Goal: Check status: Check status

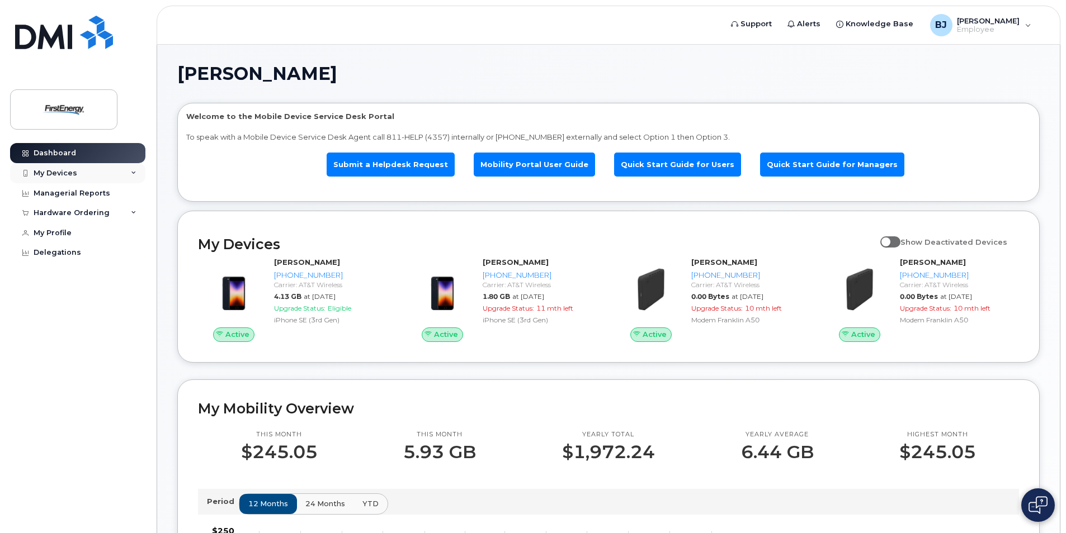
click at [111, 171] on div "My Devices" at bounding box center [77, 173] width 135 height 20
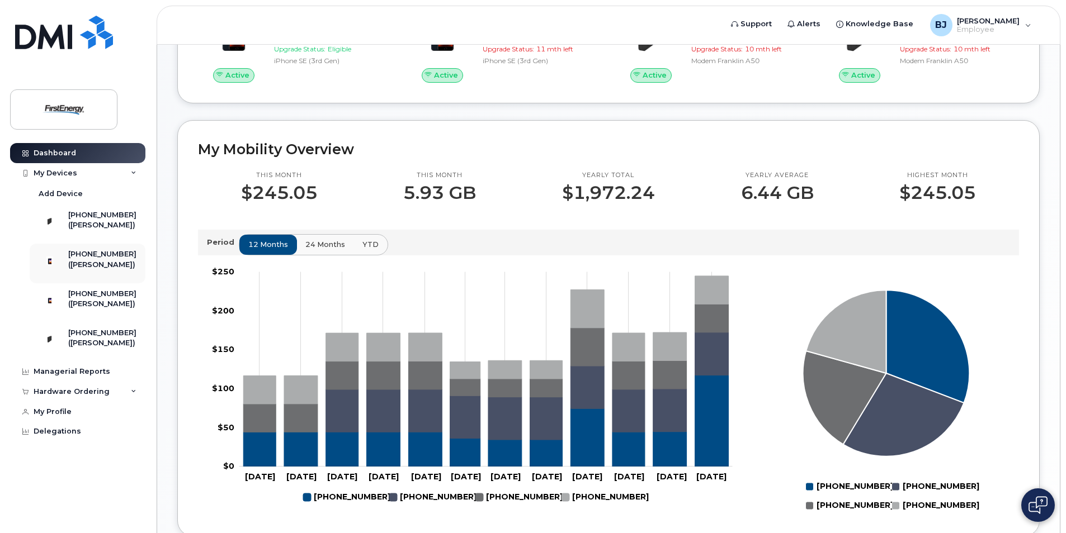
scroll to position [280, 0]
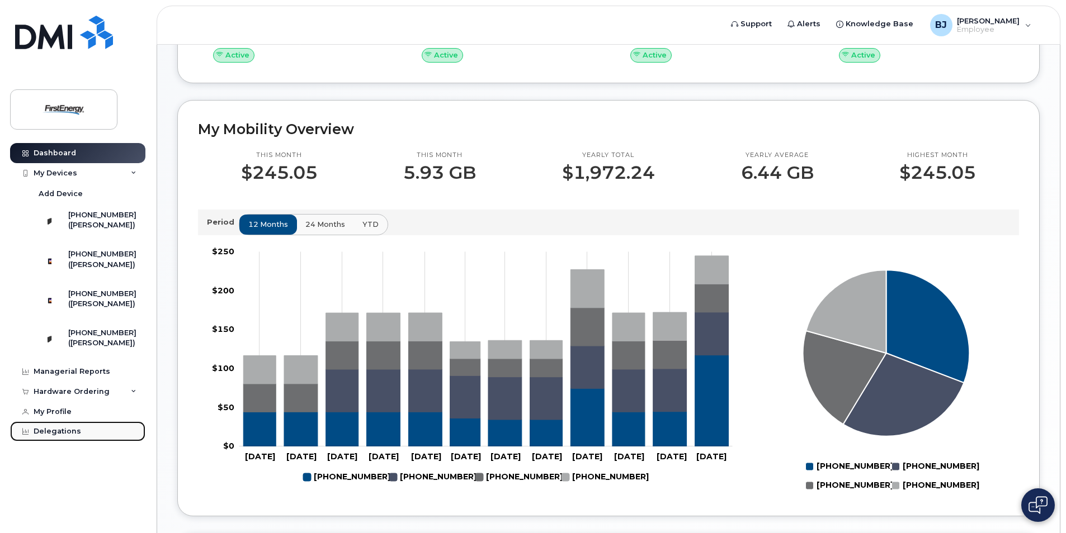
click at [61, 436] on div "Delegations" at bounding box center [58, 431] width 48 height 9
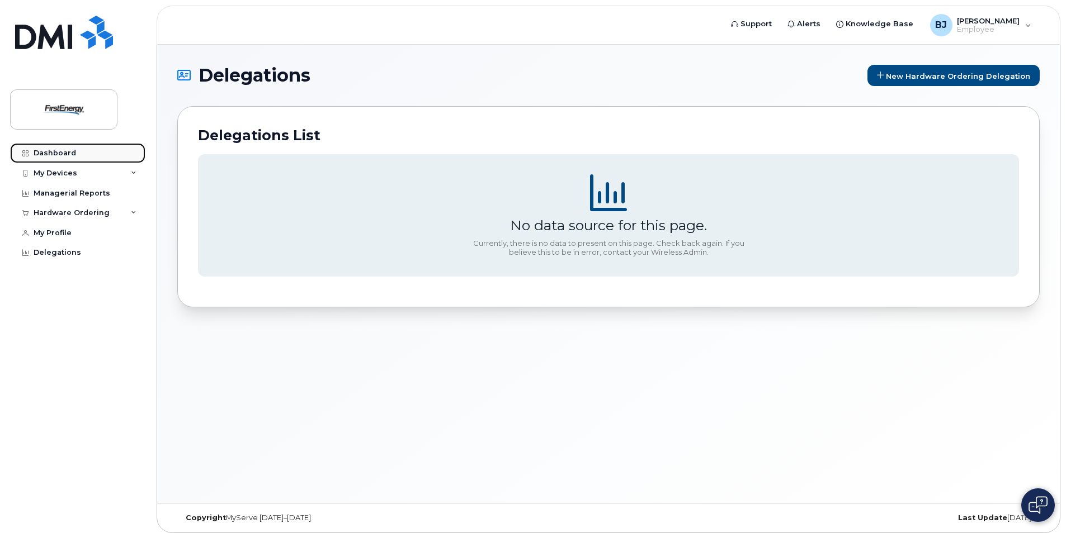
click at [79, 153] on link "Dashboard" at bounding box center [77, 153] width 135 height 20
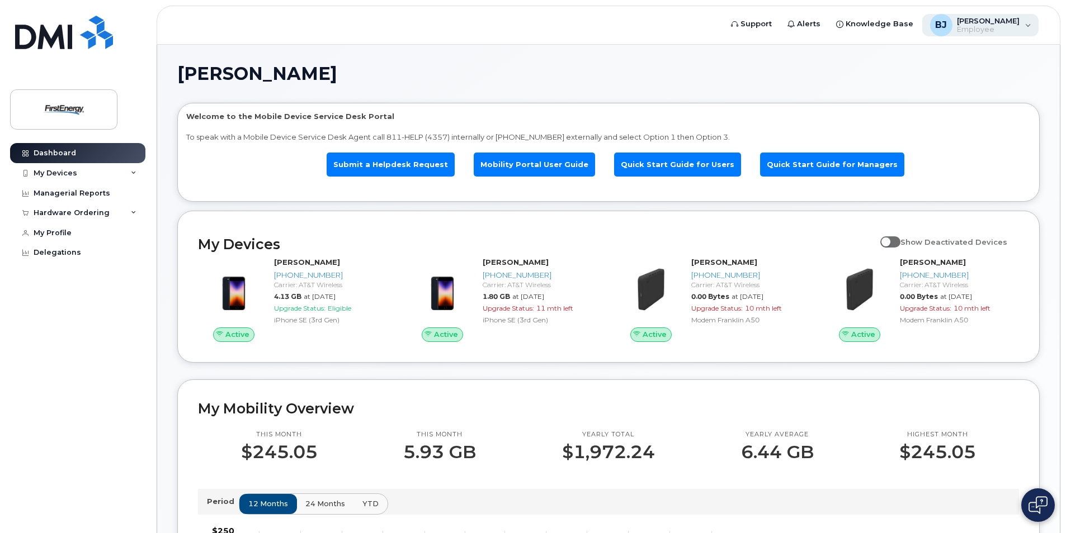
click at [1023, 29] on div "BJ Barker, Joseph L Employee" at bounding box center [980, 25] width 117 height 22
click at [1023, 28] on div "BJ Barker, Joseph L Employee" at bounding box center [980, 25] width 117 height 22
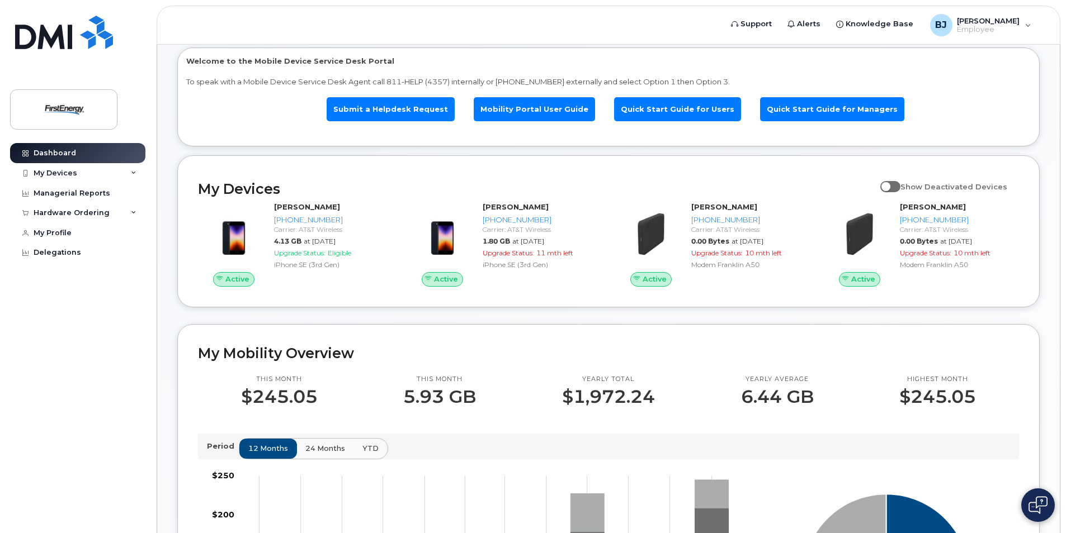
scroll to position [56, 0]
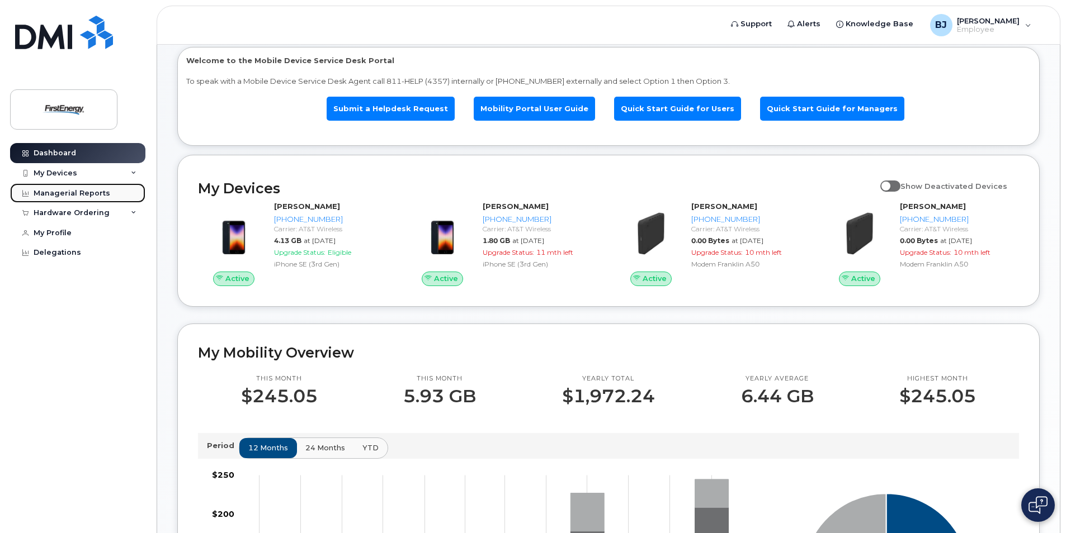
click at [93, 195] on div "Managerial Reports" at bounding box center [72, 193] width 77 height 9
click at [88, 193] on div "Managerial Reports" at bounding box center [72, 193] width 77 height 9
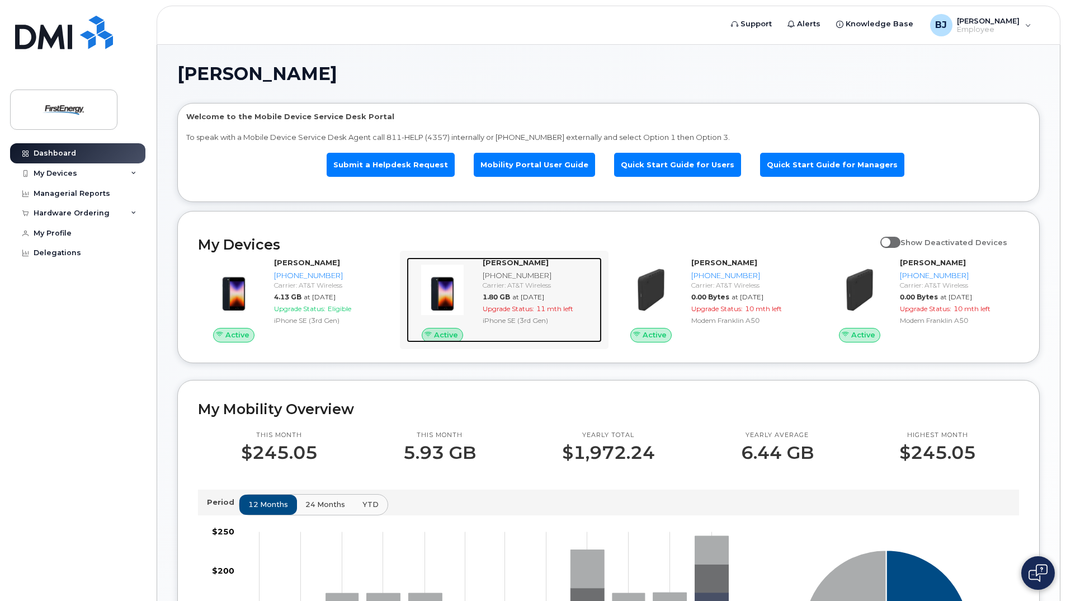
click at [445, 334] on span "Active" at bounding box center [446, 334] width 24 height 11
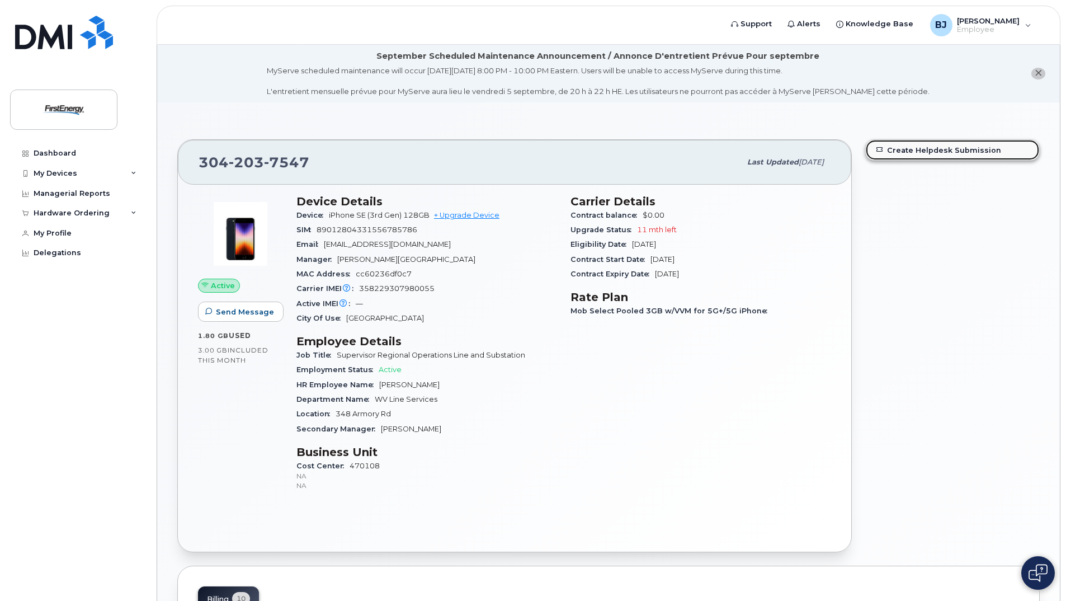
click at [936, 148] on link "Create Helpdesk Submission" at bounding box center [952, 150] width 173 height 20
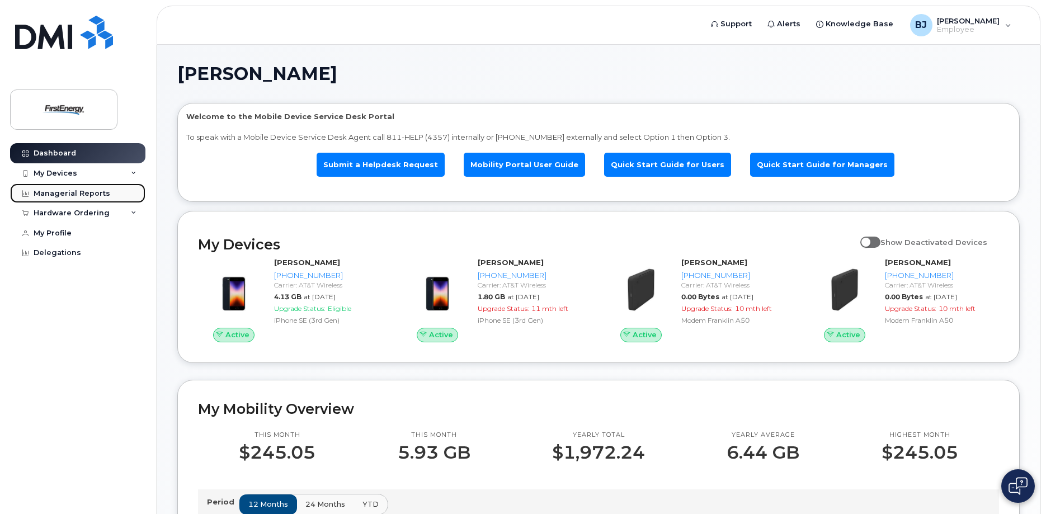
click at [96, 195] on div "Managerial Reports" at bounding box center [72, 193] width 77 height 9
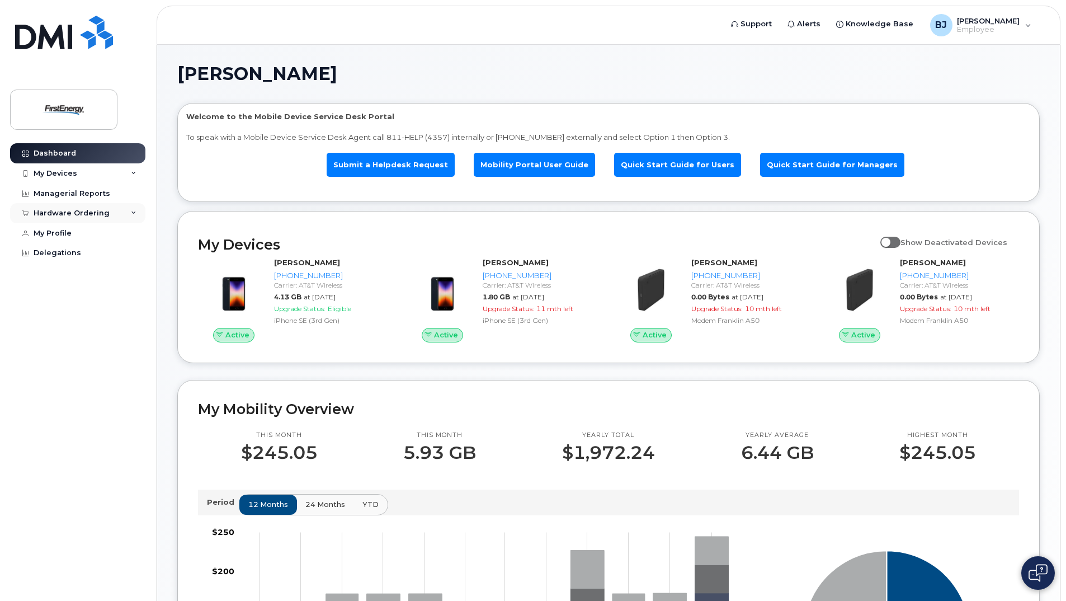
click at [130, 210] on div "Hardware Ordering" at bounding box center [77, 213] width 135 height 20
click at [83, 235] on link "My Orders" at bounding box center [88, 233] width 116 height 21
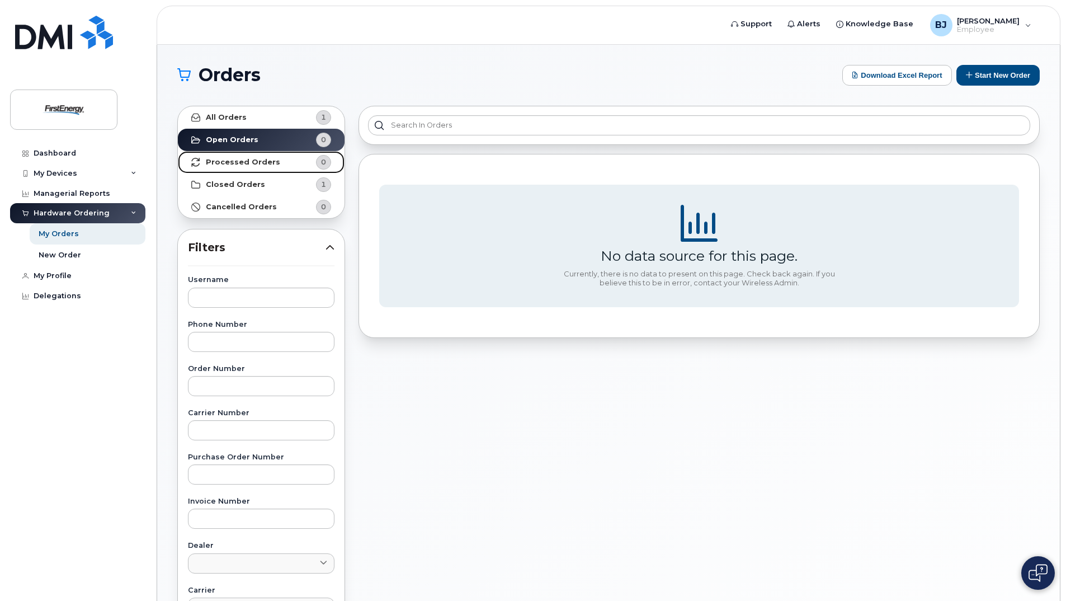
click at [248, 163] on strong "Processed Orders" at bounding box center [243, 162] width 74 height 9
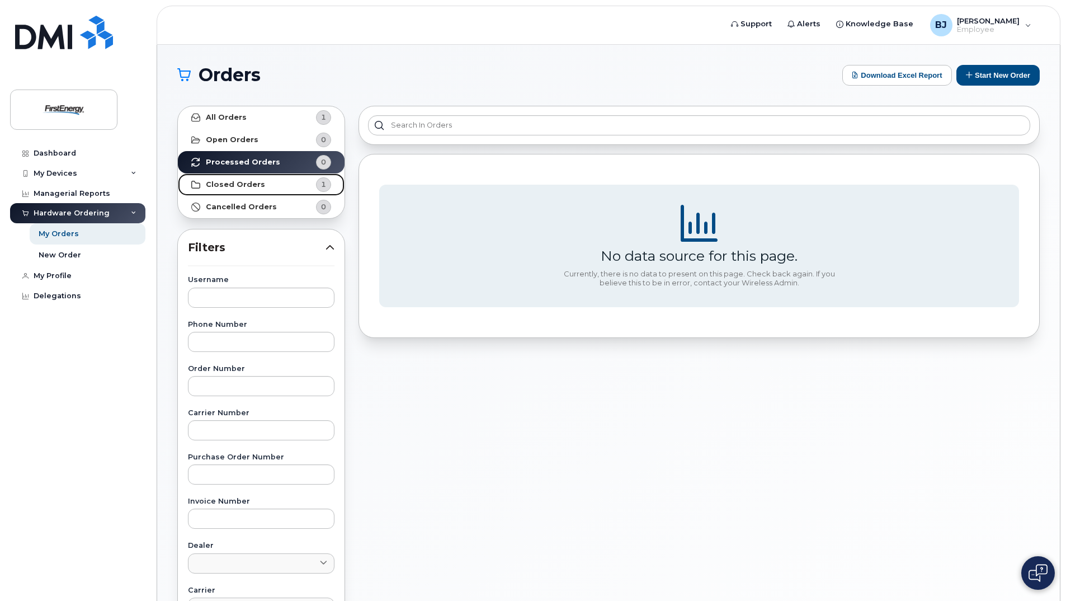
click at [233, 178] on link "Closed Orders 1" at bounding box center [261, 184] width 167 height 22
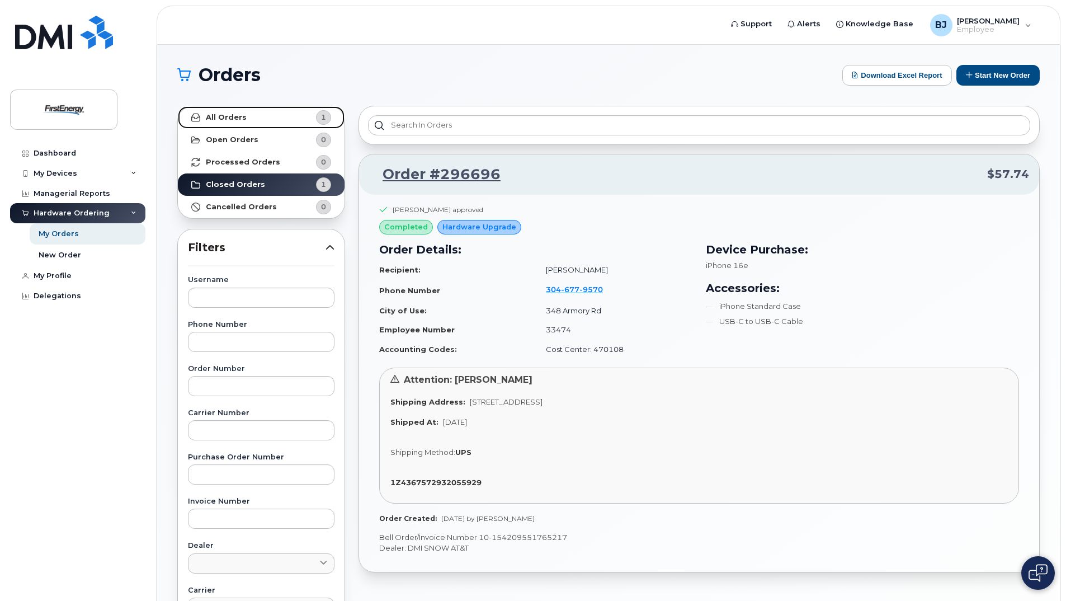
click at [233, 115] on strong "All Orders" at bounding box center [226, 117] width 41 height 9
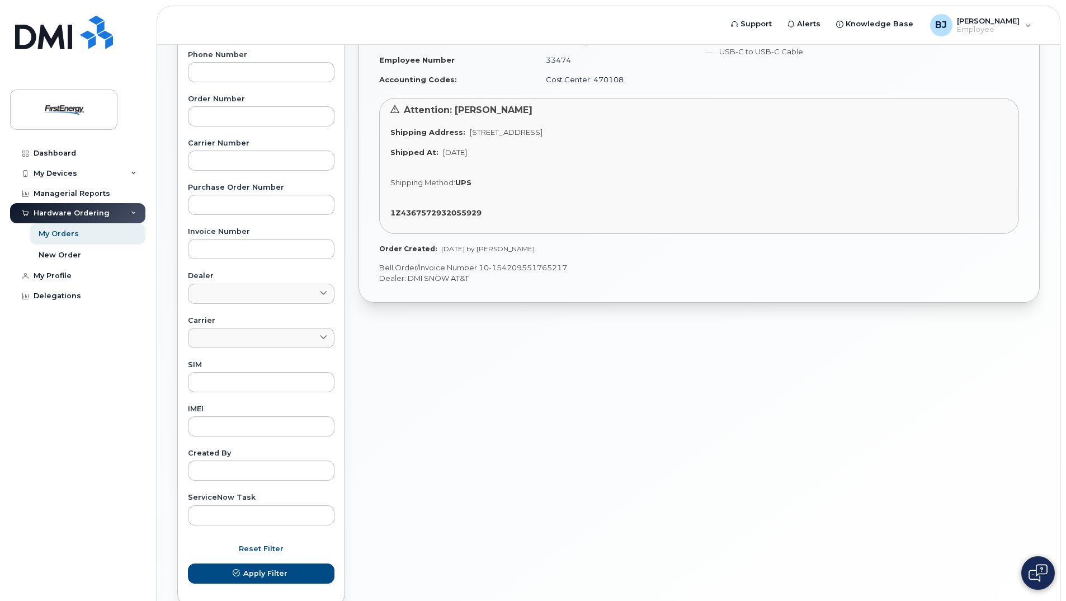
scroll to position [333, 0]
